Goal: Transaction & Acquisition: Purchase product/service

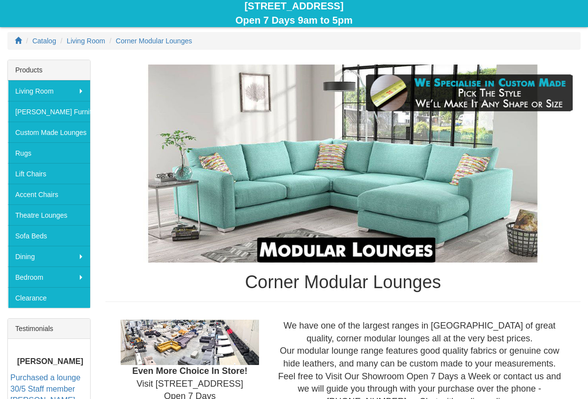
click at [245, 290] on div "Corner Modular Lounges" at bounding box center [342, 183] width 475 height 237
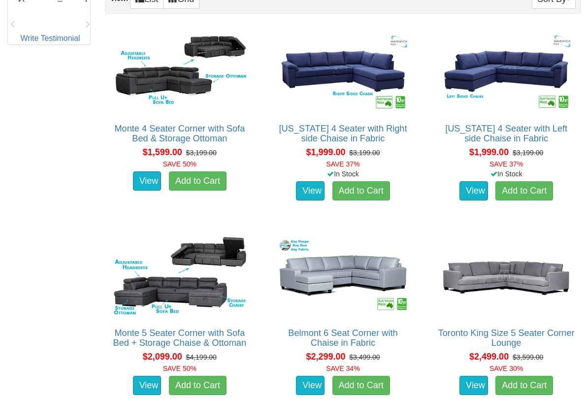
scroll to position [580, 0]
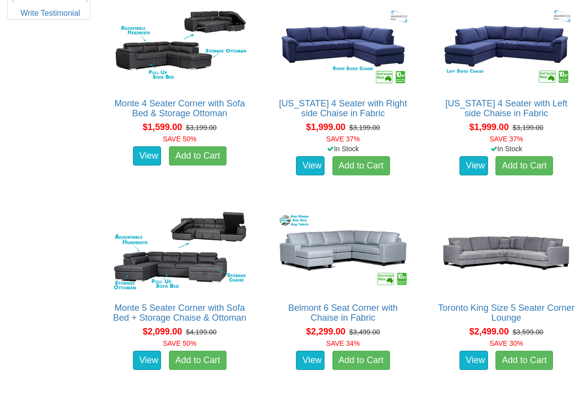
click at [516, 105] on link "[US_STATE] 4 Seater with Left side Chaise in Fabric" at bounding box center [506, 109] width 122 height 20
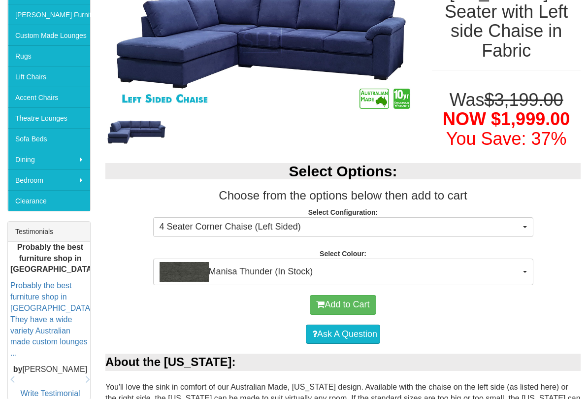
scroll to position [211, 0]
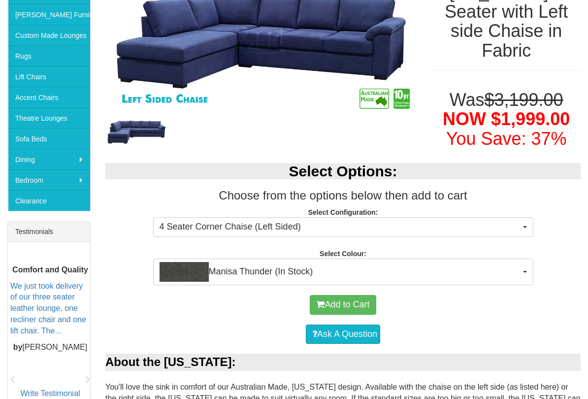
click at [518, 269] on span "Manisa Thunder (In Stock)" at bounding box center [340, 272] width 361 height 20
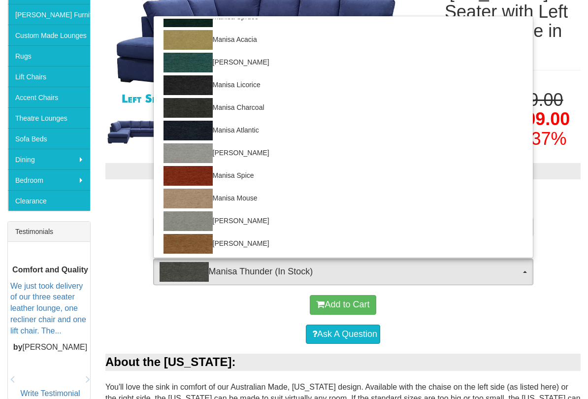
scroll to position [39, 0]
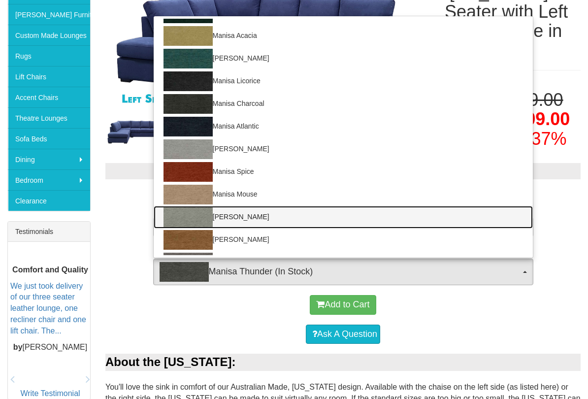
click at [280, 215] on link "Manisa Fossil" at bounding box center [343, 217] width 379 height 23
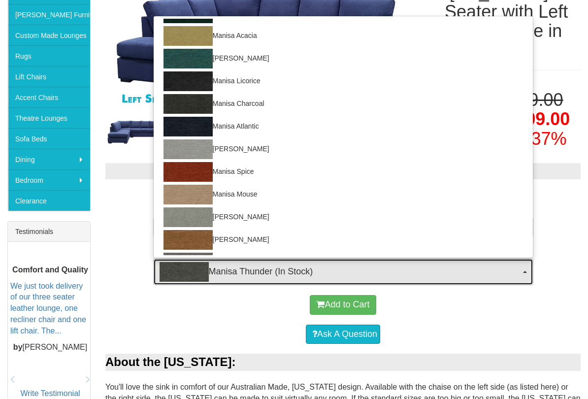
select select "1525"
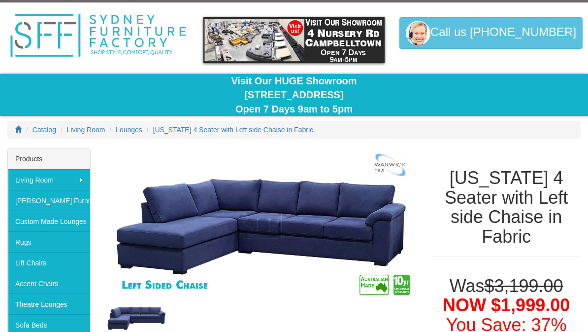
scroll to position [0, 0]
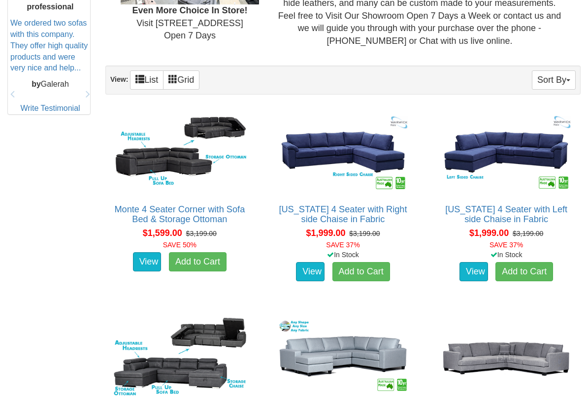
scroll to position [474, 0]
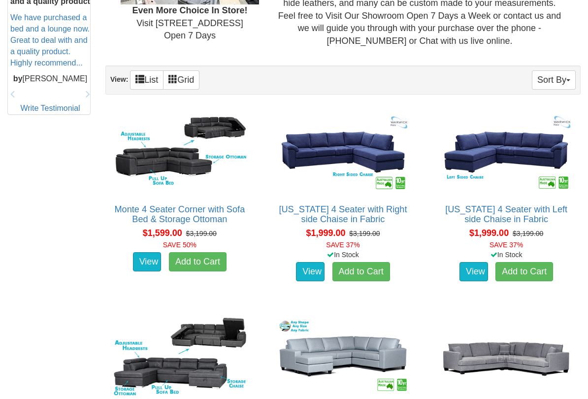
click at [502, 207] on link "[US_STATE] 4 Seater with Left side Chaise in Fabric" at bounding box center [506, 214] width 122 height 20
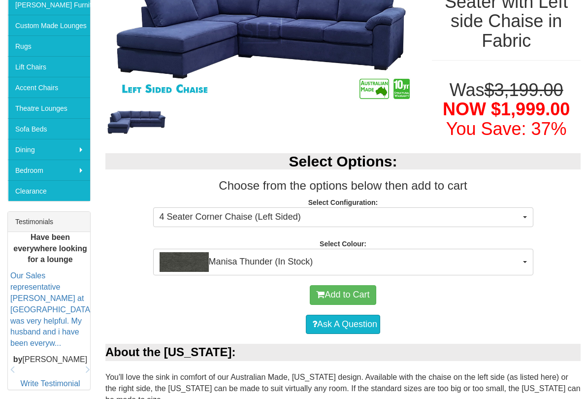
scroll to position [225, 0]
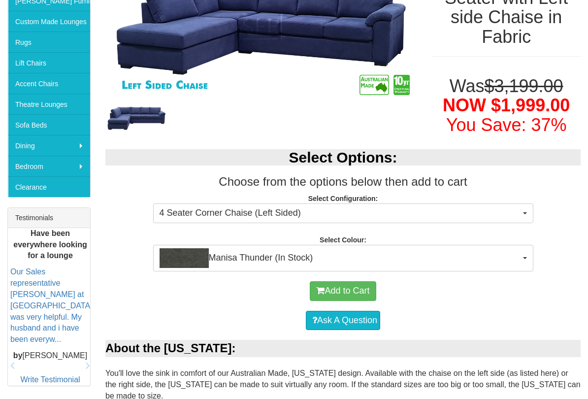
click at [376, 250] on span "Manisa Thunder (In Stock)" at bounding box center [340, 258] width 361 height 20
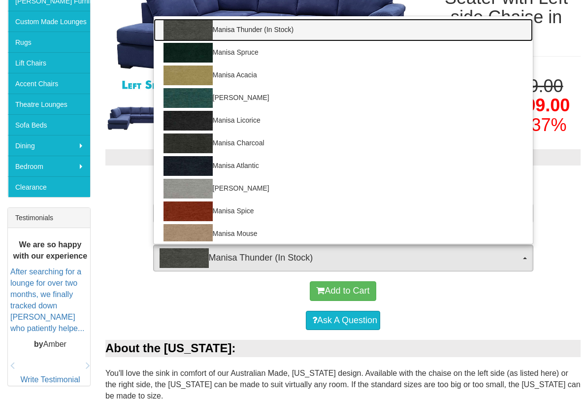
scroll to position [0, 0]
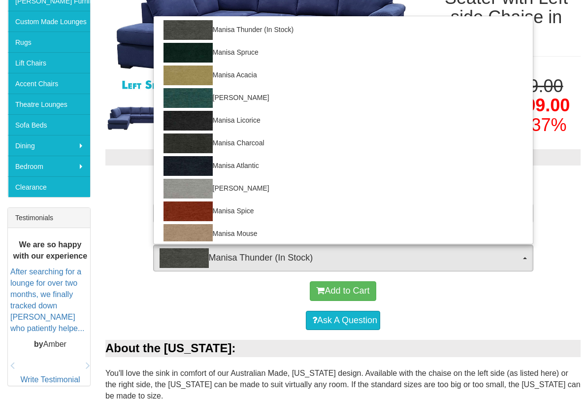
click at [518, 301] on div at bounding box center [294, 199] width 588 height 399
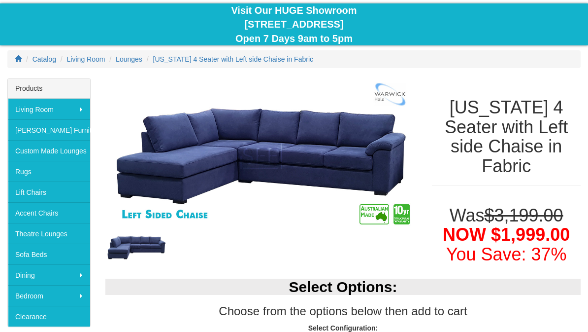
scroll to position [96, 0]
click at [381, 160] on img at bounding box center [261, 156] width 312 height 156
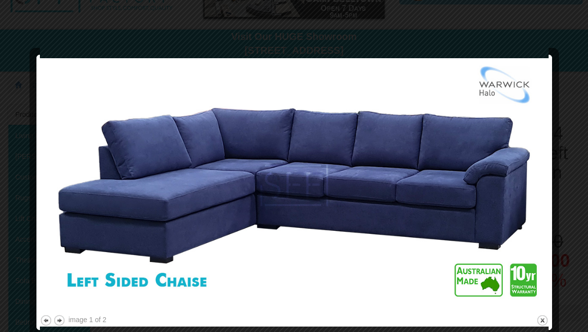
scroll to position [0, 0]
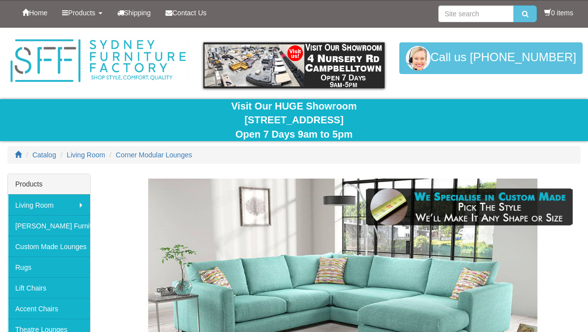
click at [95, 13] on span "Products" at bounding box center [81, 13] width 27 height 8
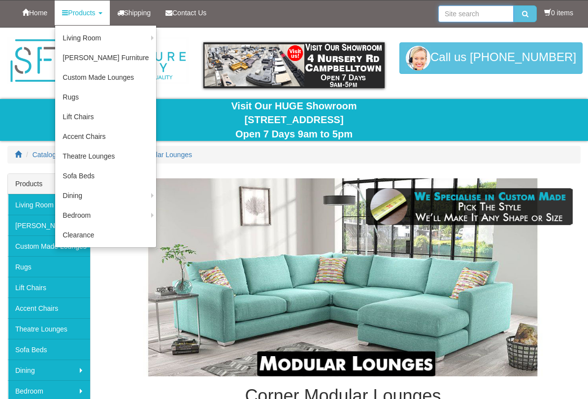
click at [469, 18] on input "search" at bounding box center [475, 13] width 75 height 17
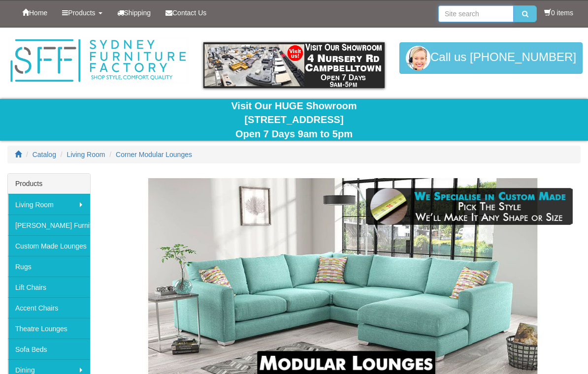
click at [466, 17] on input "search" at bounding box center [475, 13] width 75 height 17
type input "Swivel chairs"
click at [517, 22] on button "submit" at bounding box center [525, 13] width 23 height 17
